Goal: Communication & Community: Participate in discussion

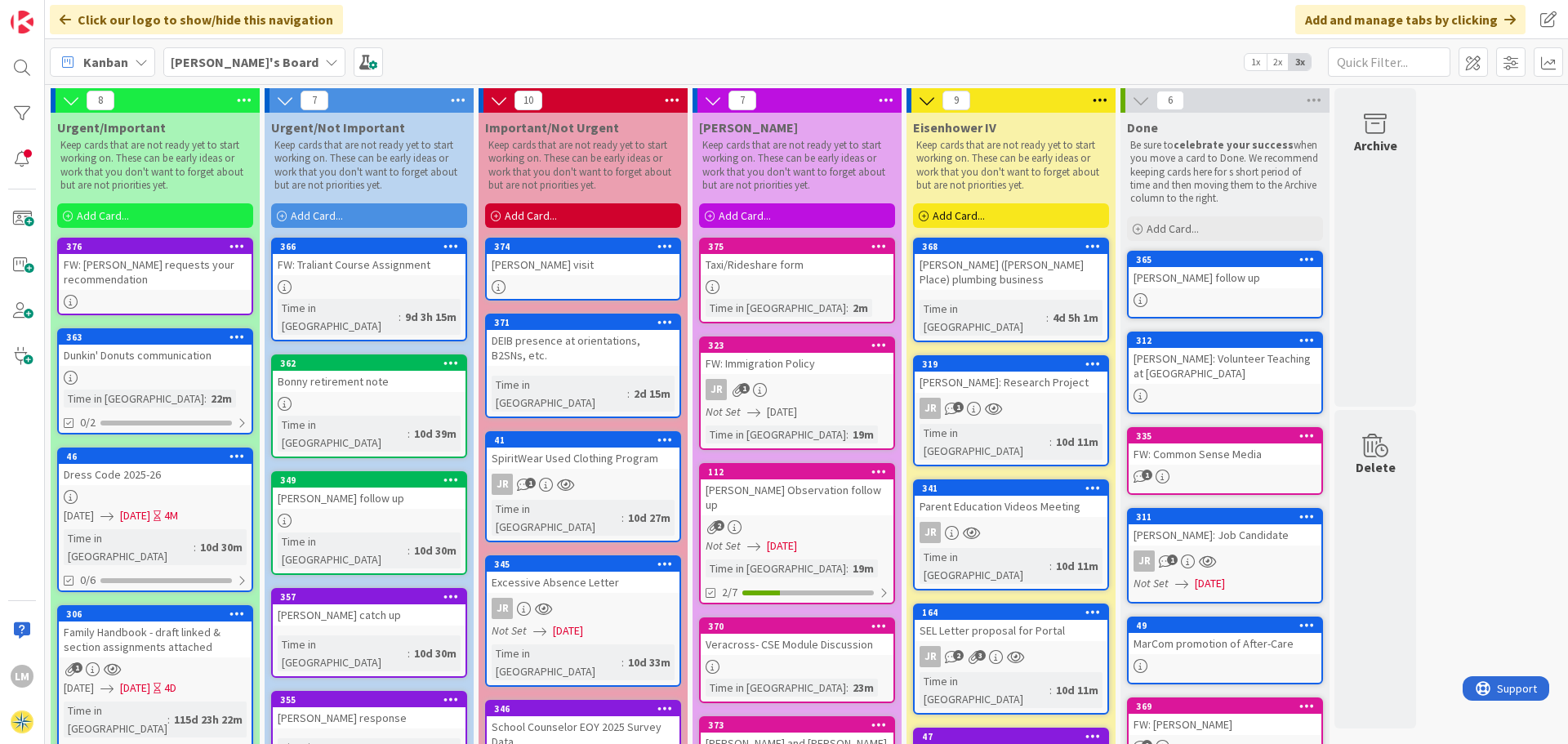
click at [824, 281] on div at bounding box center [797, 287] width 193 height 14
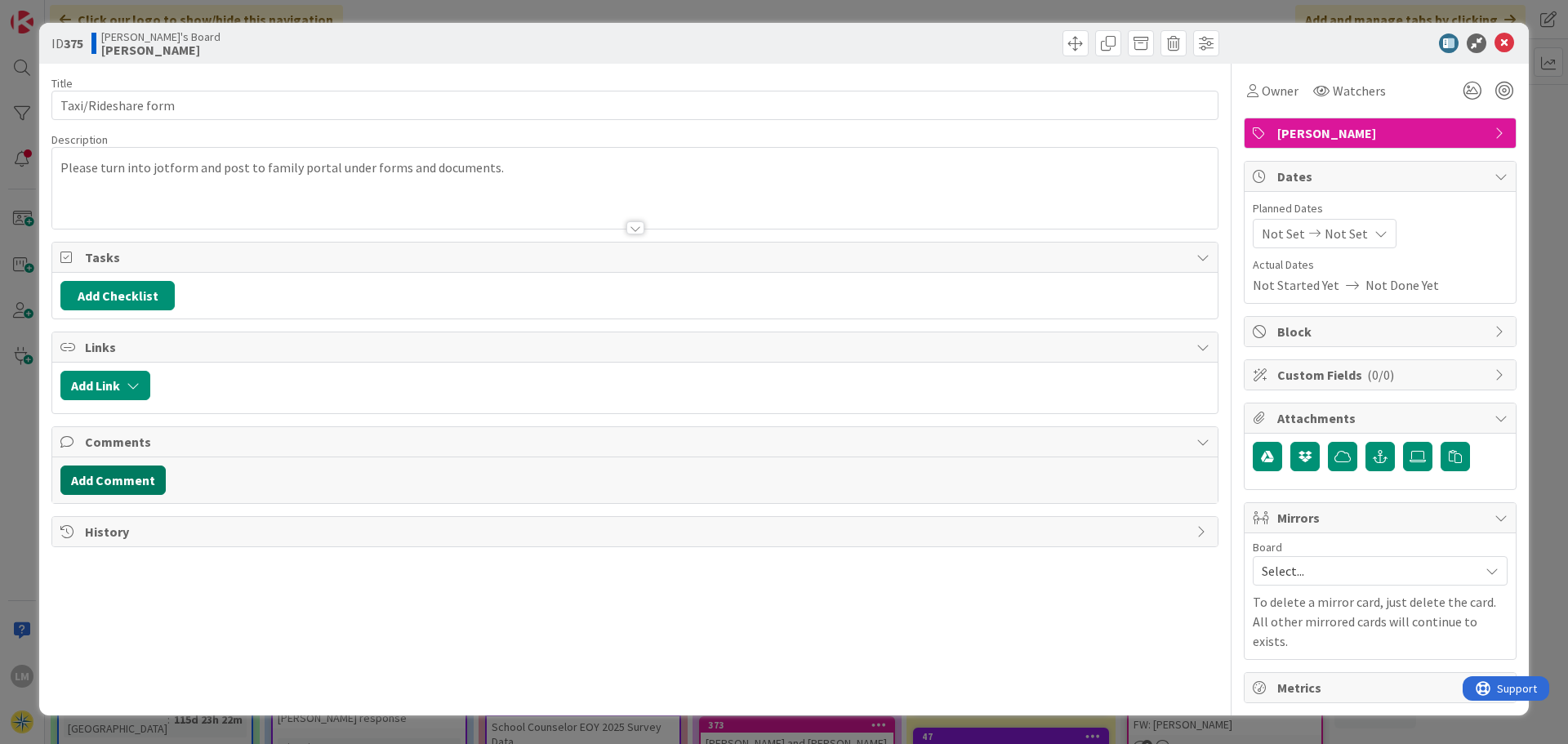
click at [121, 479] on button "Add Comment" at bounding box center [112, 480] width 105 height 30
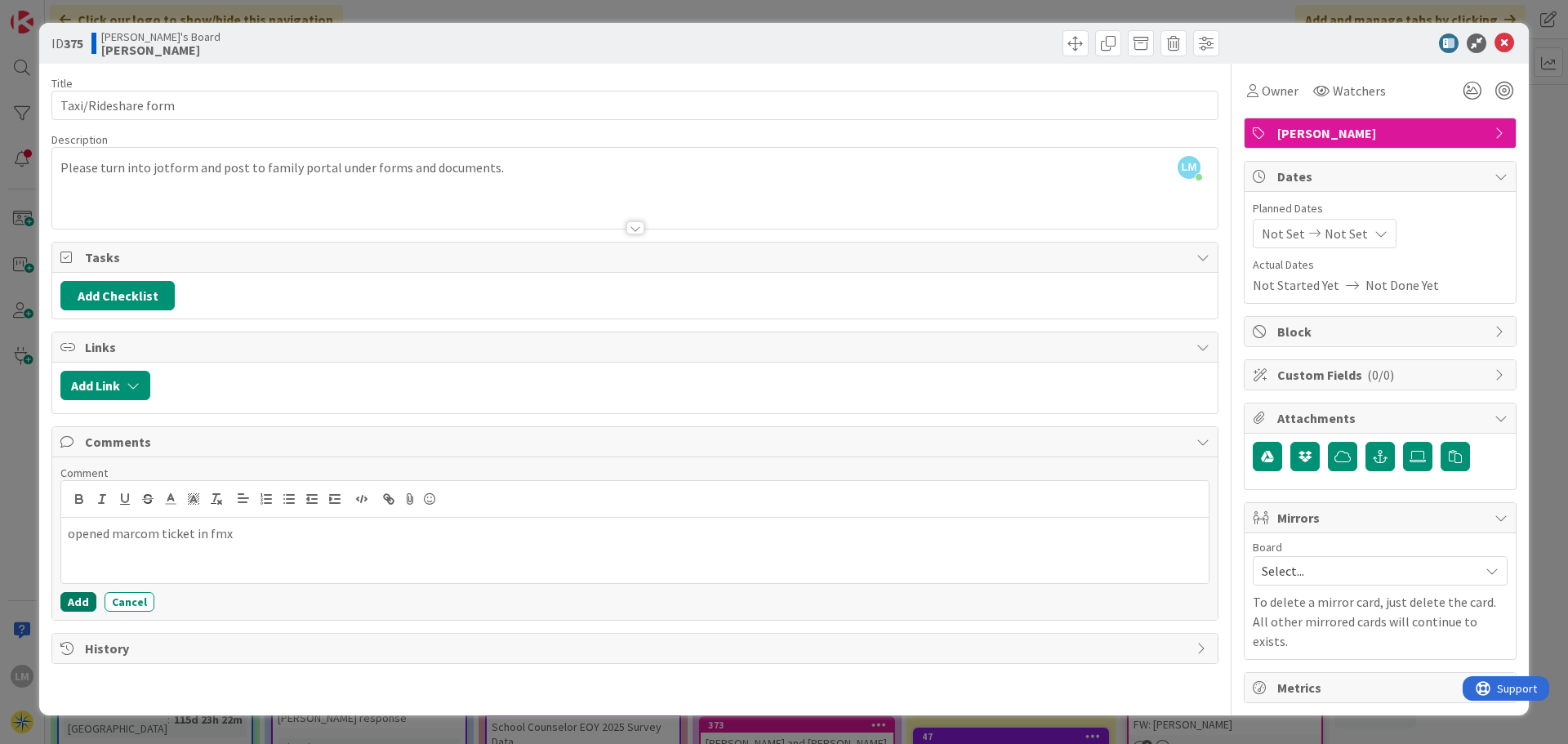
click at [82, 610] on button "Add" at bounding box center [78, 602] width 36 height 20
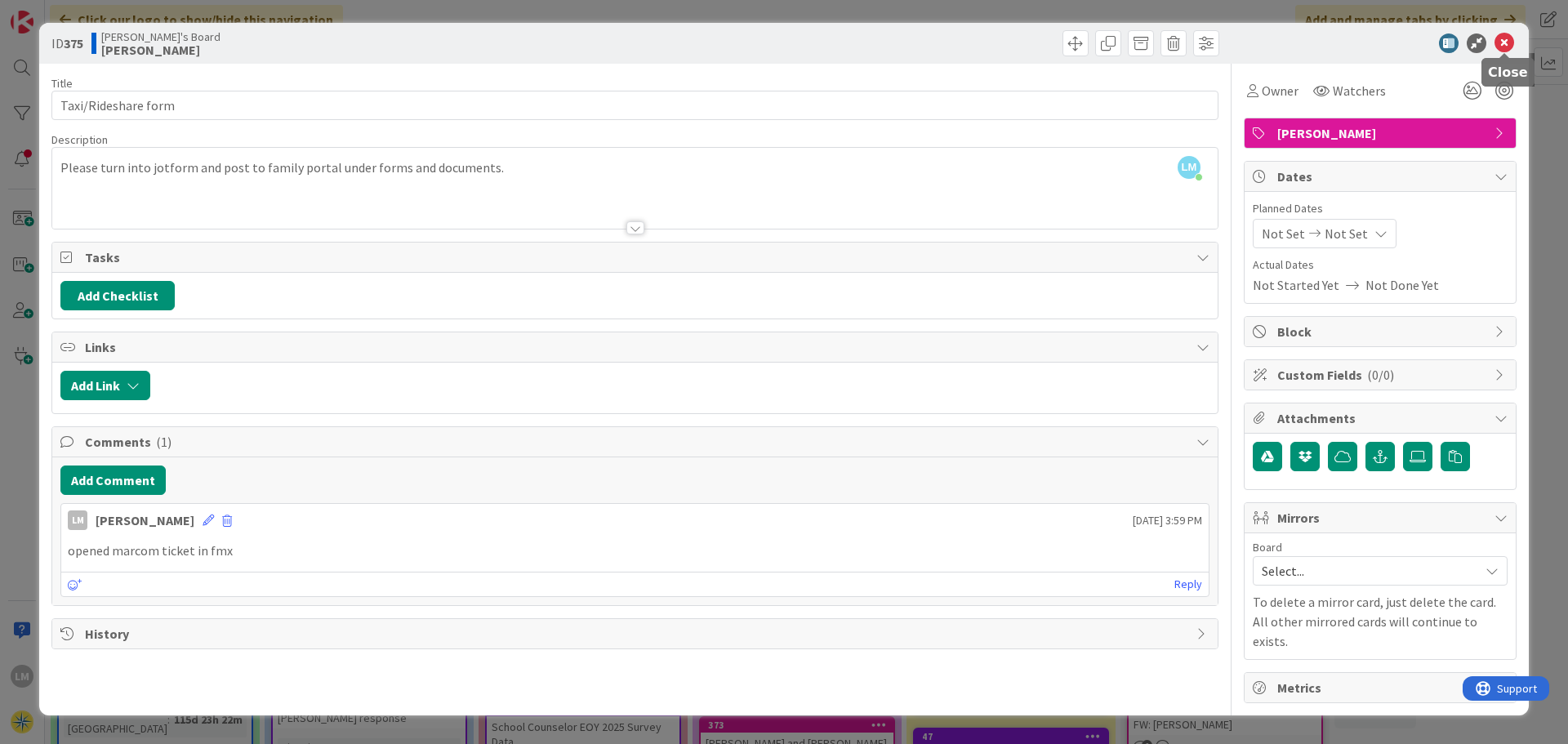
click at [1506, 40] on icon at bounding box center [1504, 43] width 20 height 20
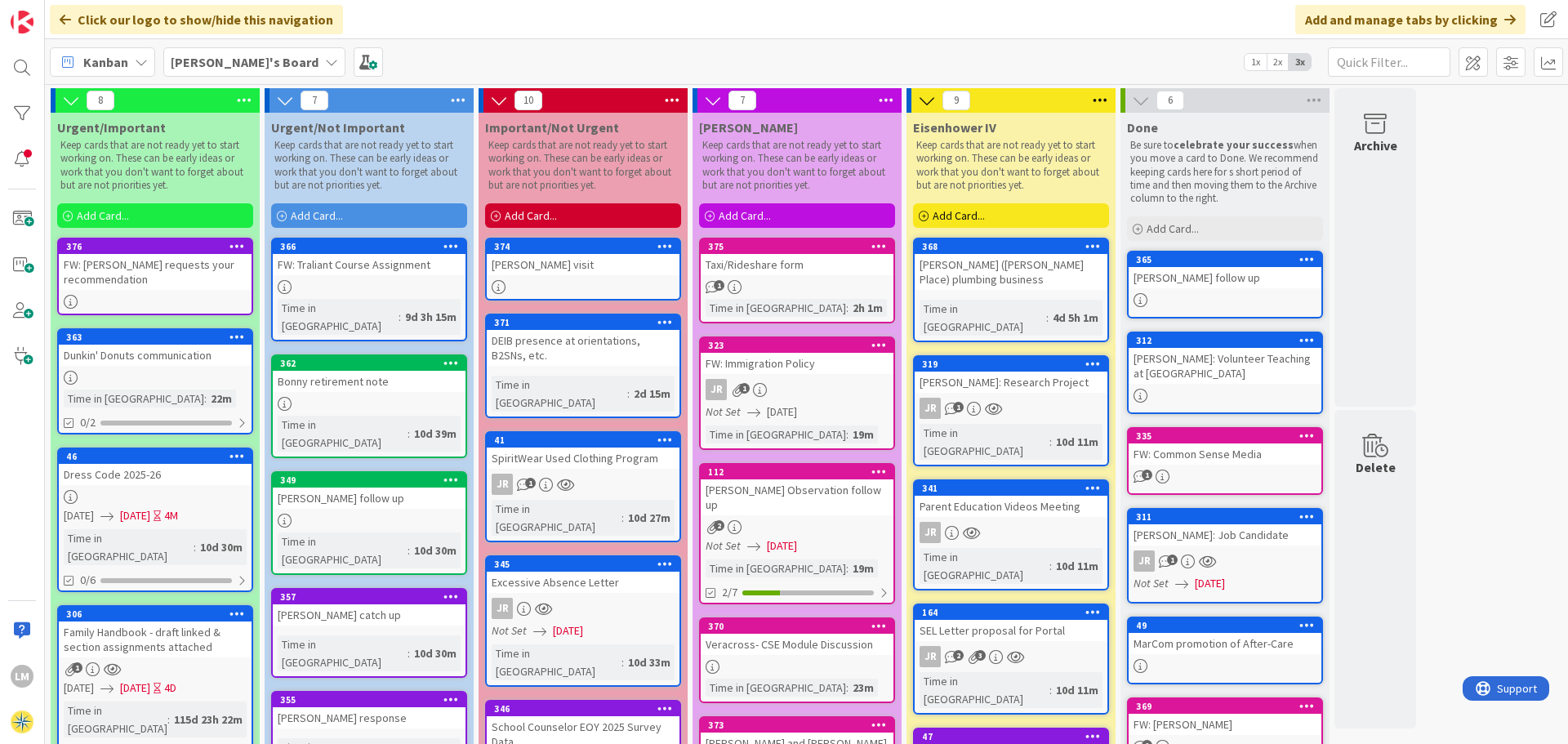
click at [546, 284] on div at bounding box center [583, 287] width 193 height 14
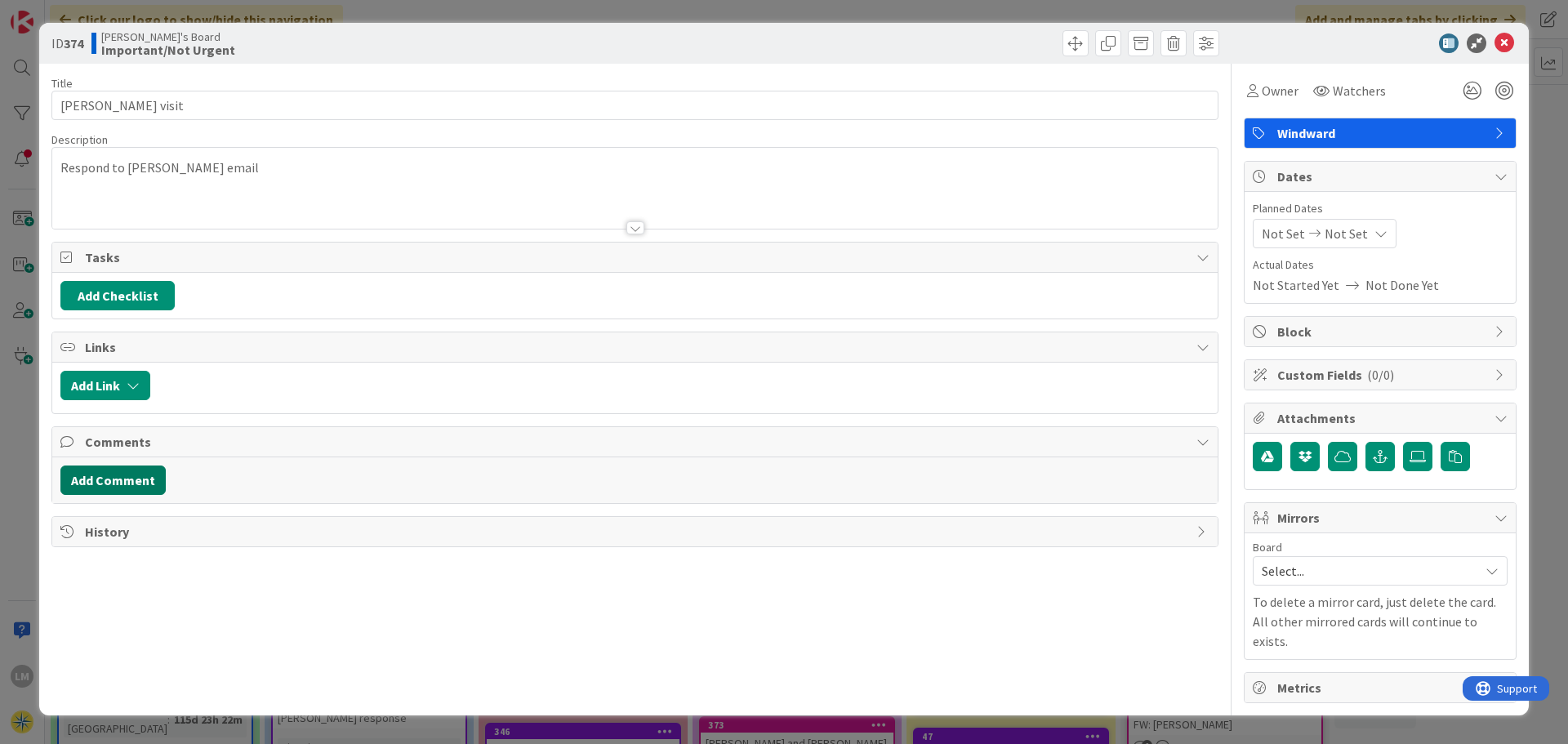
click at [112, 476] on button "Add Comment" at bounding box center [112, 480] width 105 height 30
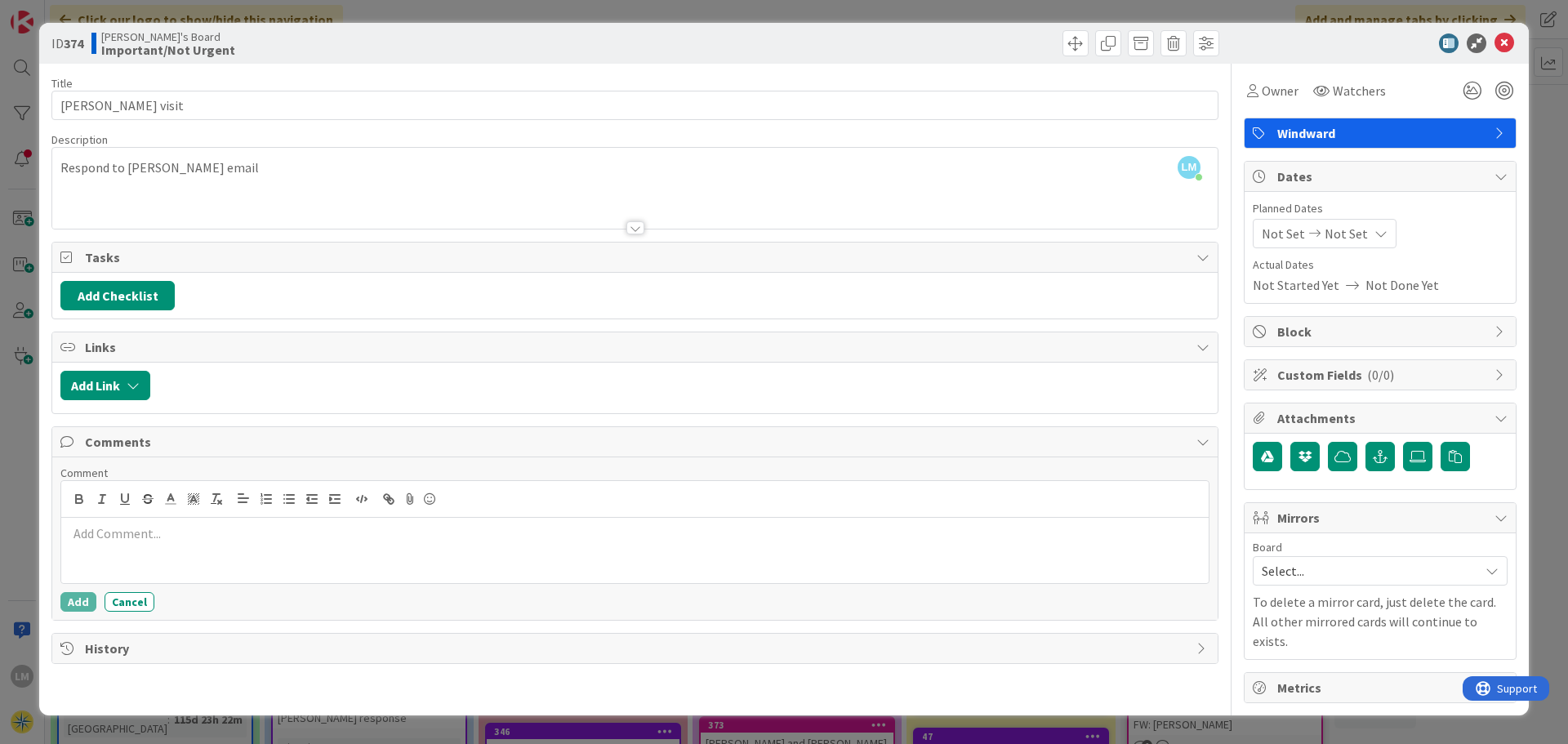
click at [330, 555] on div at bounding box center [634, 550] width 1147 height 65
click at [1503, 43] on icon at bounding box center [1504, 43] width 20 height 20
